Goal: Task Accomplishment & Management: Manage account settings

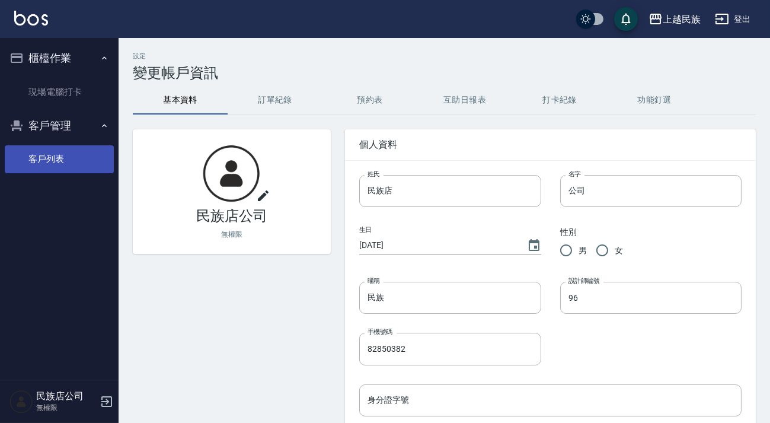
click at [59, 167] on link "客戶列表" at bounding box center [59, 158] width 109 height 27
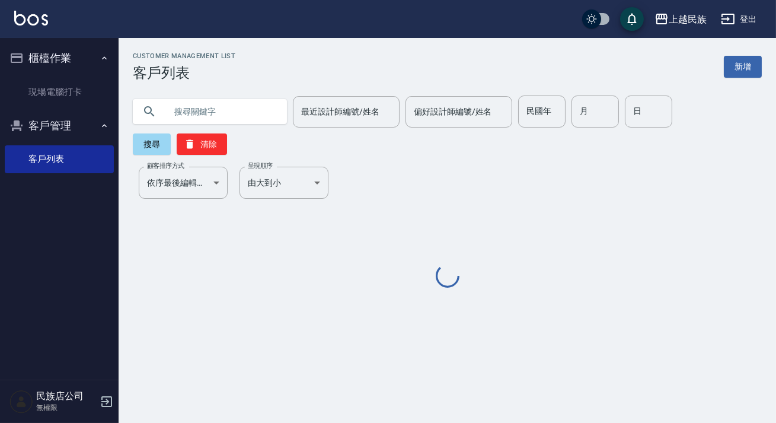
click at [260, 105] on input "text" at bounding box center [221, 111] width 111 height 32
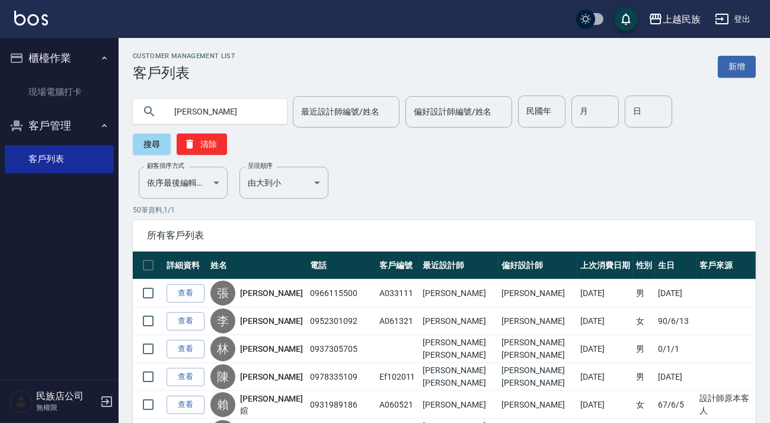
type input "李怡"
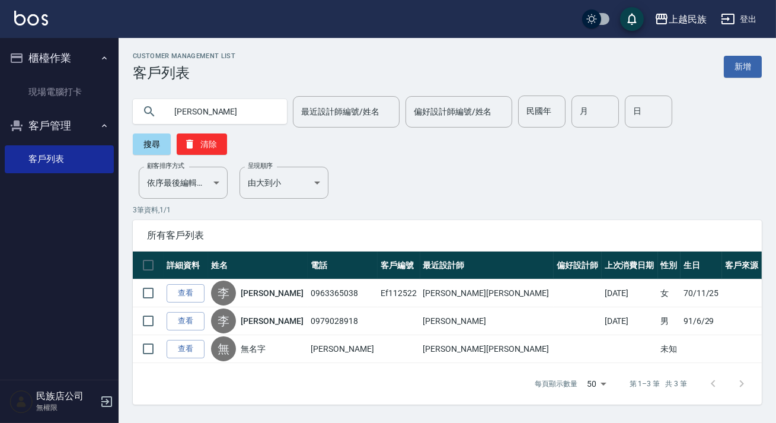
click at [46, 18] on img at bounding box center [31, 18] width 34 height 15
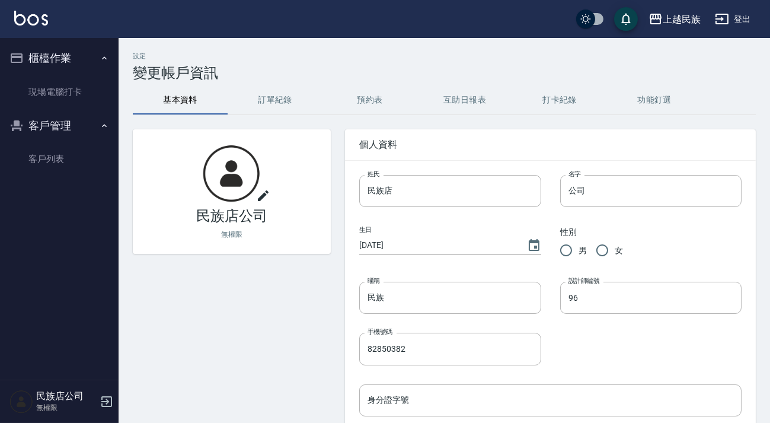
click at [19, 20] on img at bounding box center [31, 18] width 34 height 15
click at [57, 155] on link "客戶列表" at bounding box center [59, 158] width 109 height 27
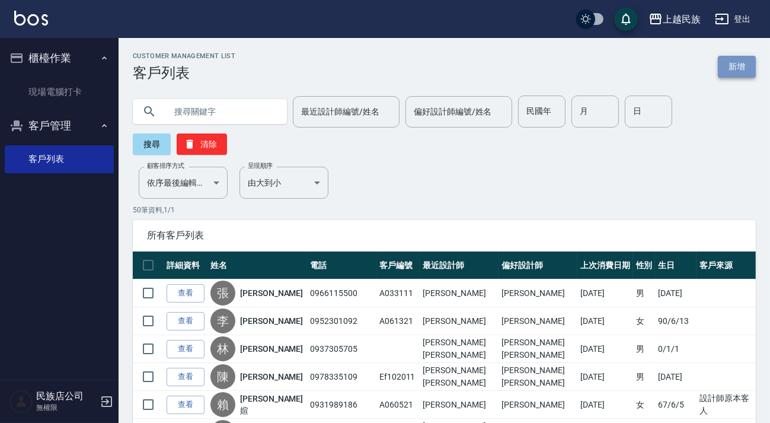
click at [723, 64] on link "新增" at bounding box center [737, 67] width 38 height 22
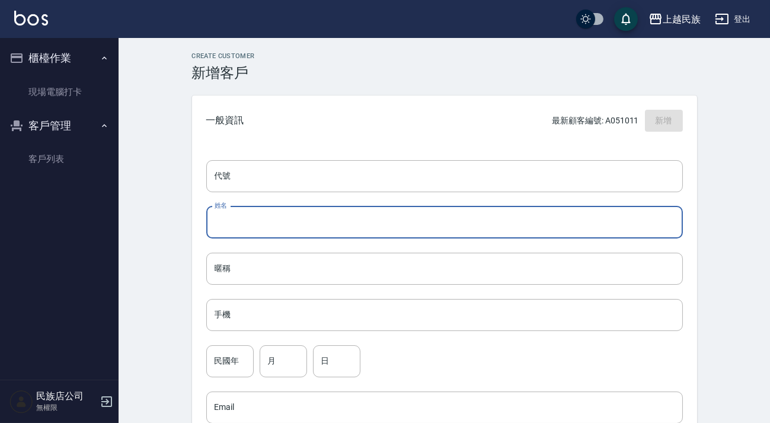
click at [336, 212] on input "姓名" at bounding box center [444, 222] width 477 height 32
type input "[PERSON_NAME]"
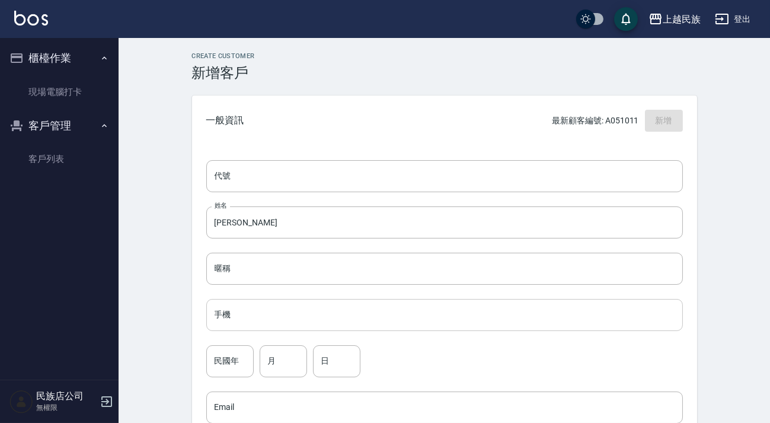
click at [363, 305] on input "手機" at bounding box center [444, 315] width 477 height 32
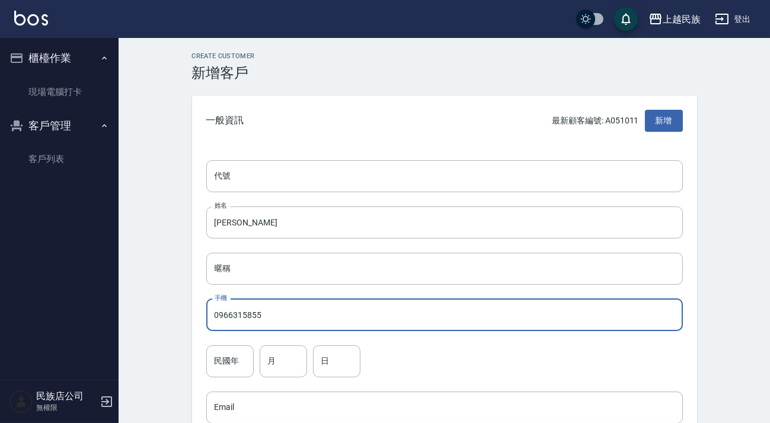
scroll to position [107, 0]
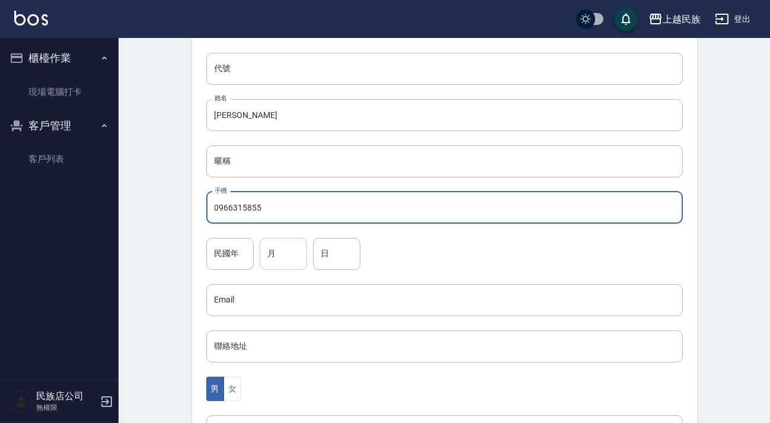
type input "0966315855"
click at [264, 267] on input "月" at bounding box center [283, 254] width 47 height 32
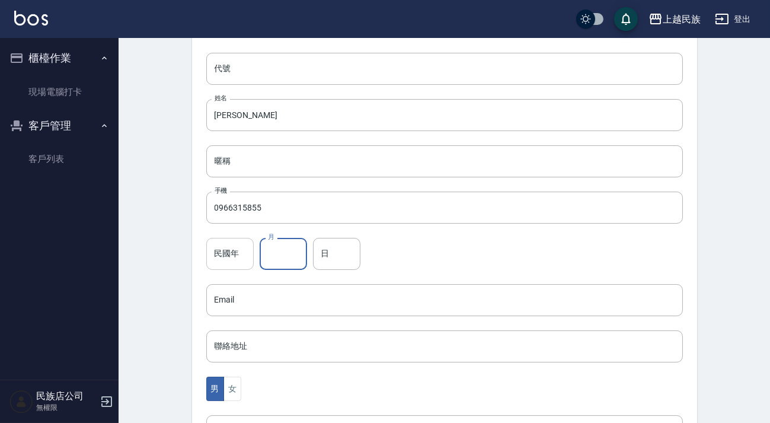
click at [241, 257] on input "民國年" at bounding box center [229, 254] width 47 height 32
type input "86"
click at [274, 260] on input "月" at bounding box center [283, 254] width 47 height 32
type input "12"
click at [330, 257] on input "日" at bounding box center [336, 254] width 47 height 32
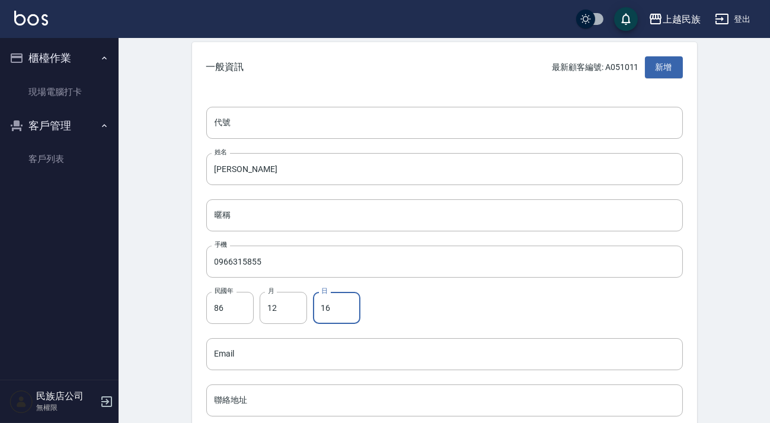
scroll to position [323, 0]
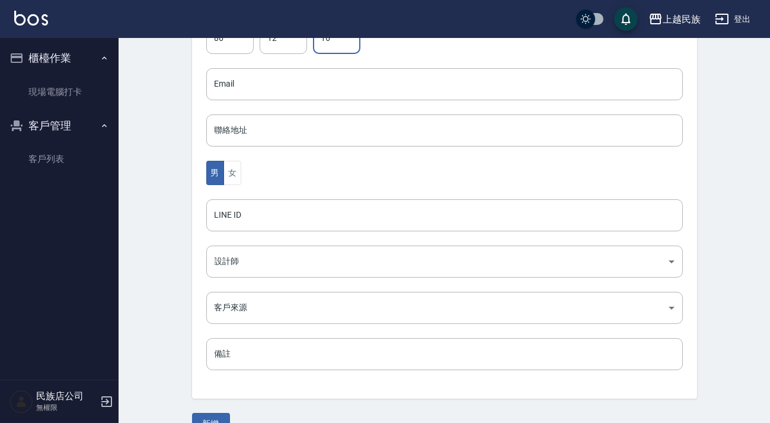
type input "16"
click at [313, 285] on div "代號 代號 姓名 侯忠成 姓名 暱稱 暱稱 手機 0966315855 手機 民國年 86 民國年 月 12 月 日 16 日 Email Email 聯絡地…" at bounding box center [444, 111] width 505 height 576
click at [324, 302] on body "上越民族 登出 櫃檯作業 現場電腦打卡 客戶管理 客戶列表 民族店公司 無權限 Create Customer 新增客戶 一般資訊 最新顧客編號: A0510…" at bounding box center [385, 63] width 770 height 772
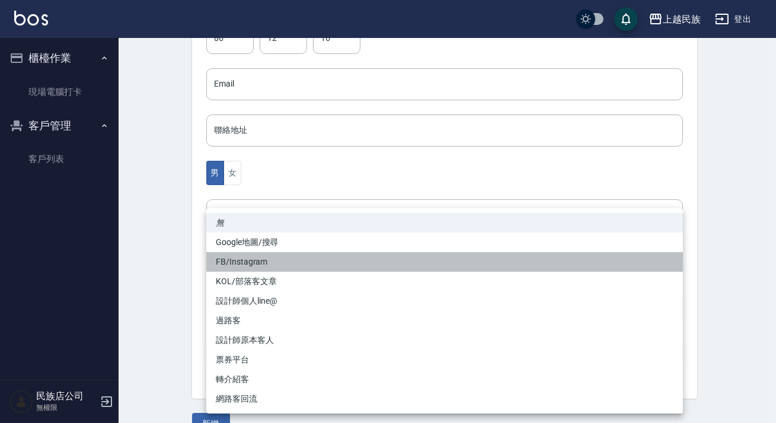
click at [286, 268] on li "FB/Instagram" at bounding box center [444, 262] width 477 height 20
type input "FB/Instagram"
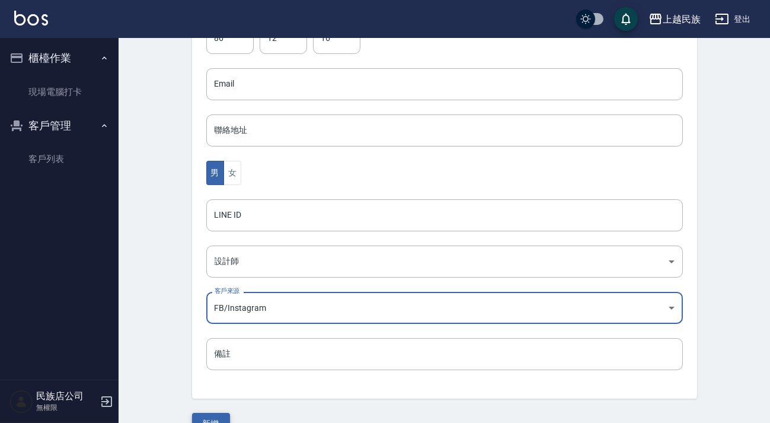
click at [214, 419] on button "新增" at bounding box center [211, 424] width 38 height 22
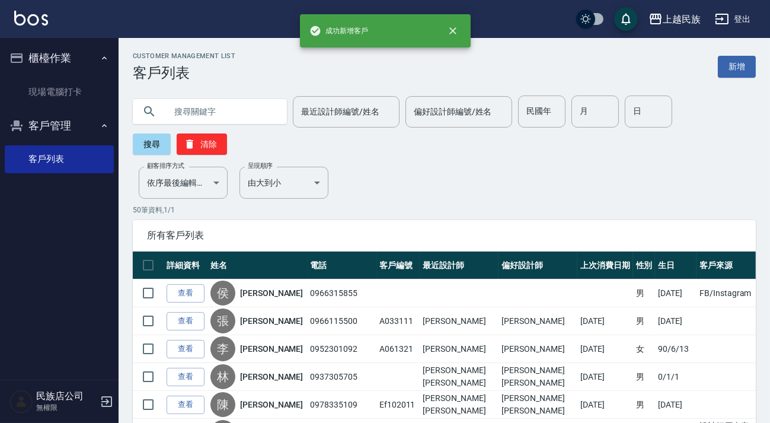
click at [35, 25] on link at bounding box center [31, 19] width 34 height 17
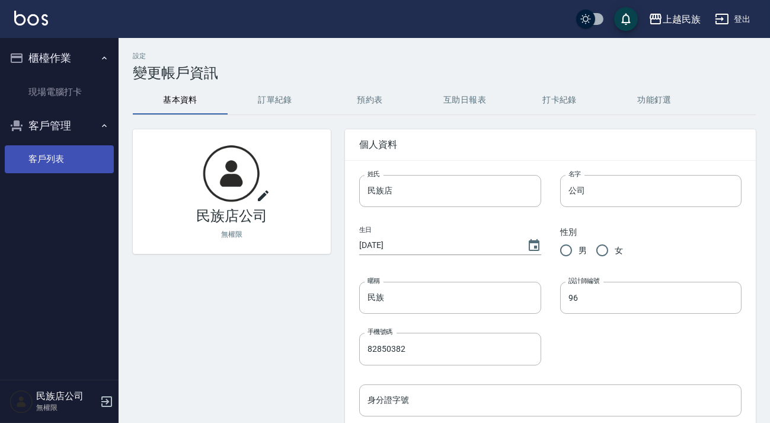
drag, startPoint x: 61, startPoint y: 152, endPoint x: 63, endPoint y: 135, distance: 17.9
click at [61, 153] on link "客戶列表" at bounding box center [59, 158] width 109 height 27
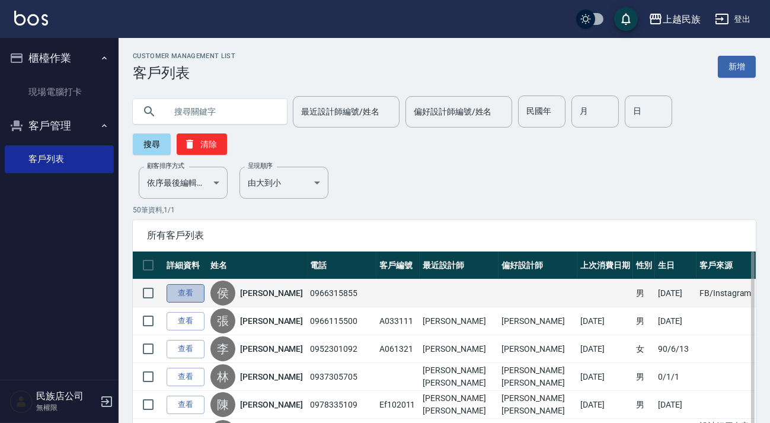
click at [188, 284] on link "查看" at bounding box center [186, 293] width 38 height 18
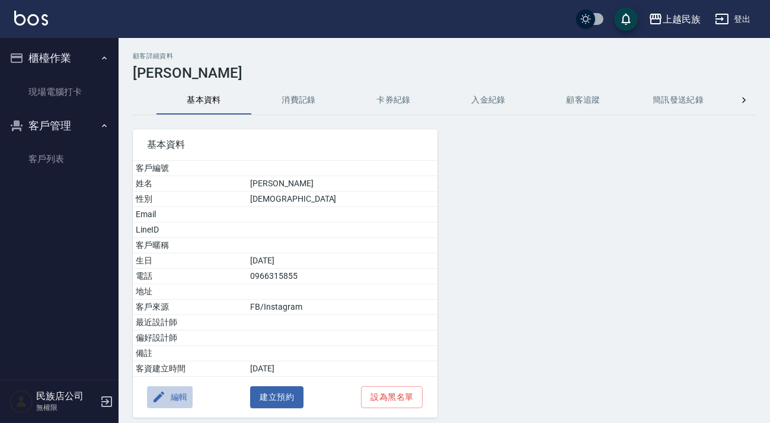
click at [181, 397] on button "編輯" at bounding box center [170, 397] width 46 height 22
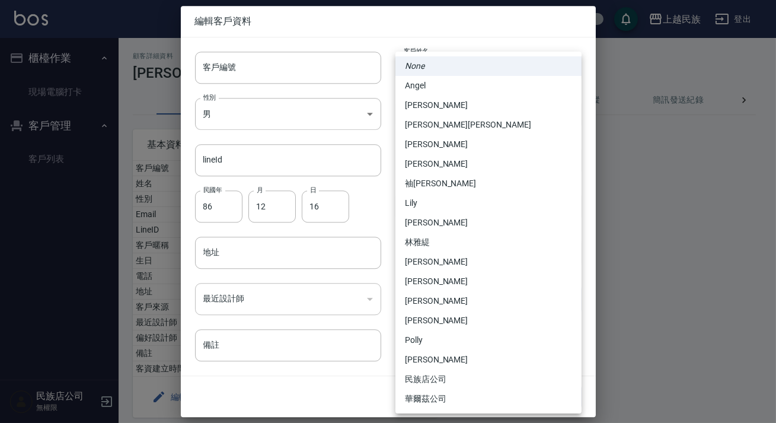
click at [486, 302] on body "上越民族 登出 櫃檯作業 現場電腦打卡 客戶管理 客戶列表 民族店公司 無權限 顧客詳細資料 侯忠成 基本資料 消費記錄 卡券紀錄 入金紀錄 顧客追蹤 簡訊發…" at bounding box center [388, 233] width 776 height 467
click at [452, 113] on li "[PERSON_NAME]" at bounding box center [488, 105] width 186 height 20
type input "5c4953ea-228a-472a-a88a-9959af7ca9a5"
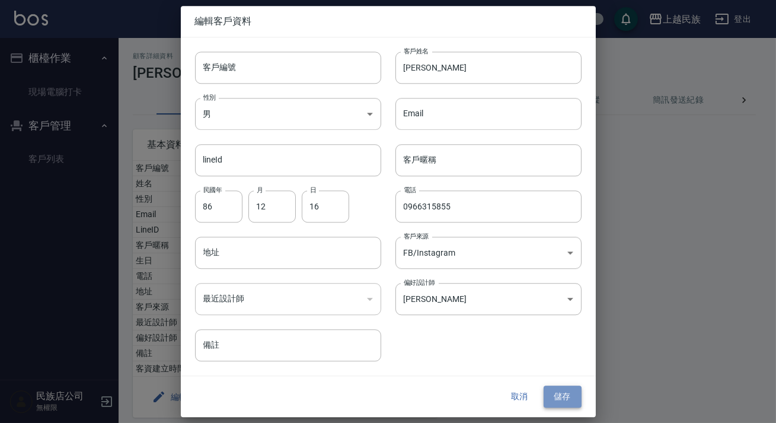
click at [567, 399] on button "儲存" at bounding box center [563, 397] width 38 height 22
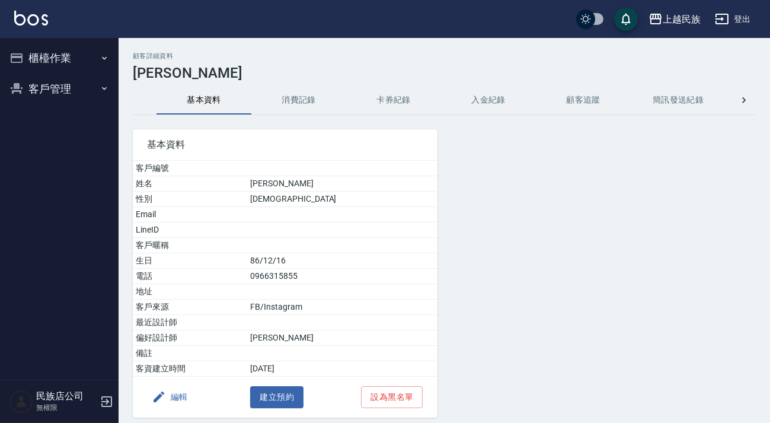
click at [168, 379] on div "編輯 建立預約 設為黑名單" at bounding box center [285, 396] width 305 height 41
click at [165, 389] on icon "button" at bounding box center [159, 396] width 14 height 14
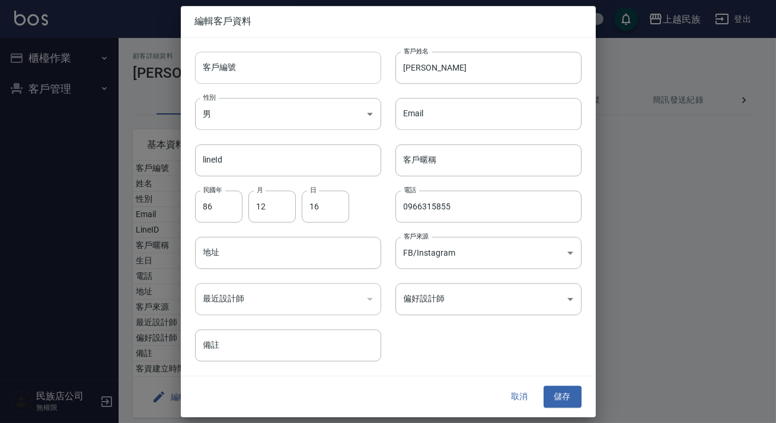
click at [285, 71] on input "客戶編號" at bounding box center [288, 68] width 186 height 32
type input "＿"
type input "A"
type input "A121611"
click at [568, 394] on button "儲存" at bounding box center [563, 397] width 38 height 22
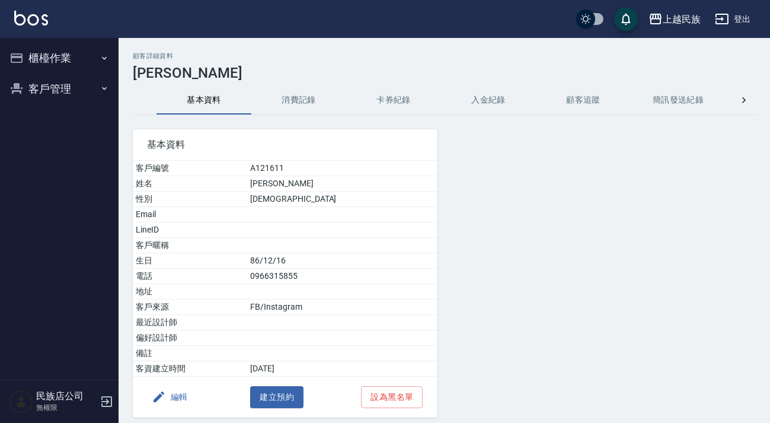
click at [34, 20] on img at bounding box center [31, 18] width 34 height 15
